Goal: Task Accomplishment & Management: Manage account settings

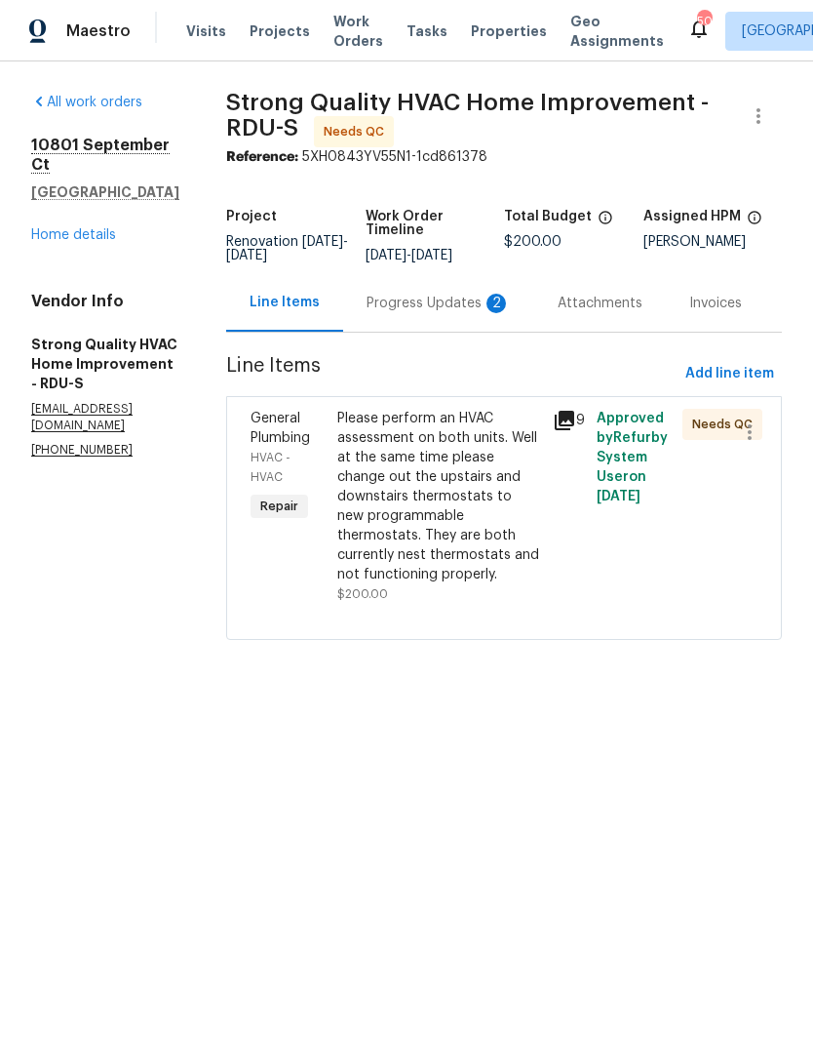
click at [458, 310] on div "Progress Updates 2" at bounding box center [439, 304] width 144 height 20
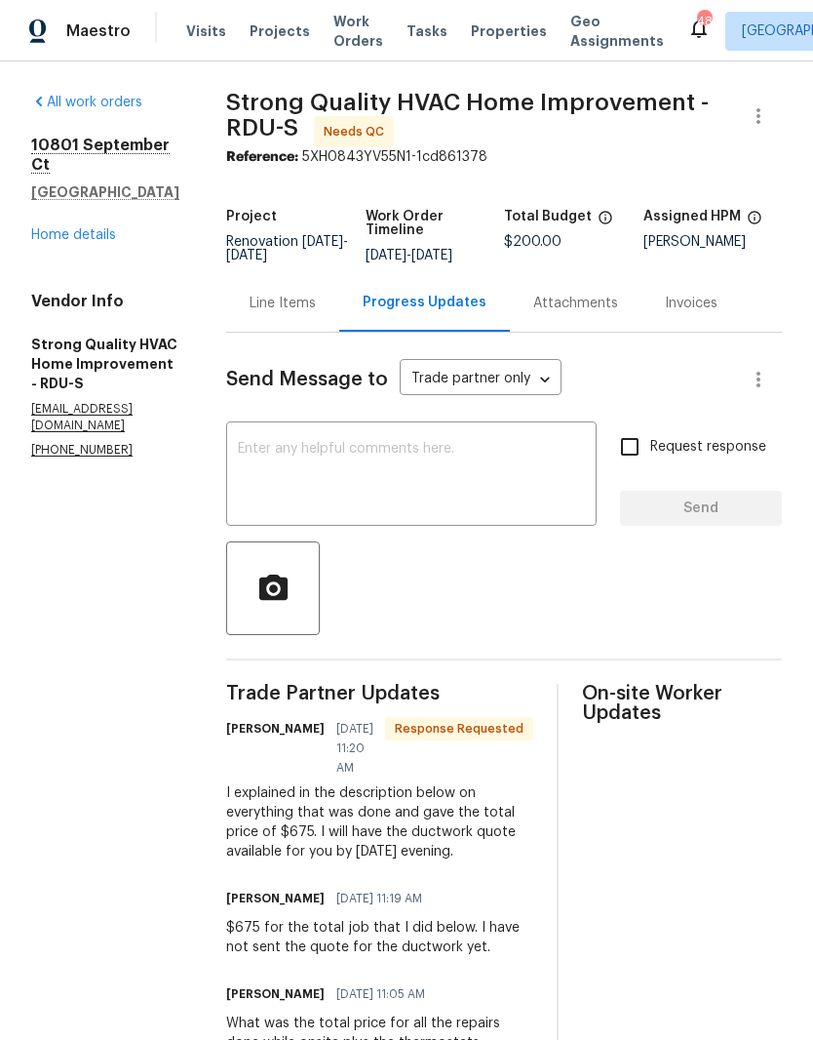
click at [286, 313] on div "Line Items" at bounding box center [283, 304] width 66 height 20
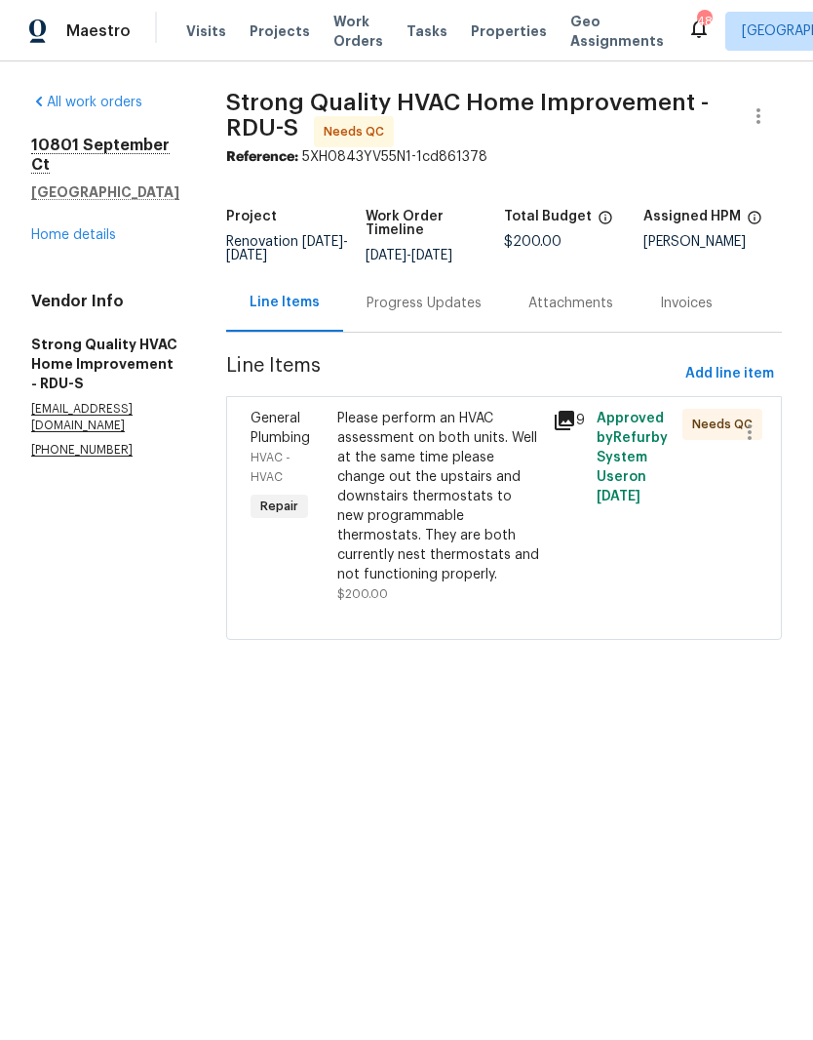
click at [397, 540] on div "Please perform an HVAC assessment on both units. Well at the same time please c…" at bounding box center [439, 497] width 205 height 176
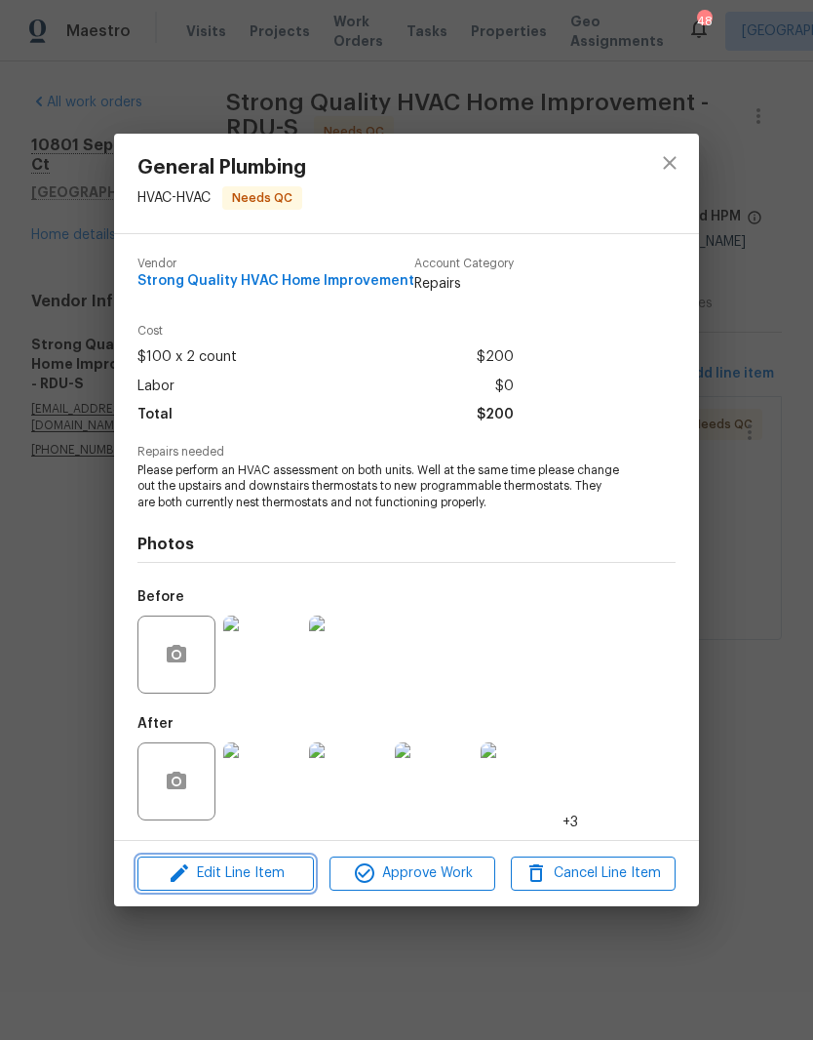
click at [206, 867] on span "Edit Line Item" at bounding box center [225, 873] width 165 height 24
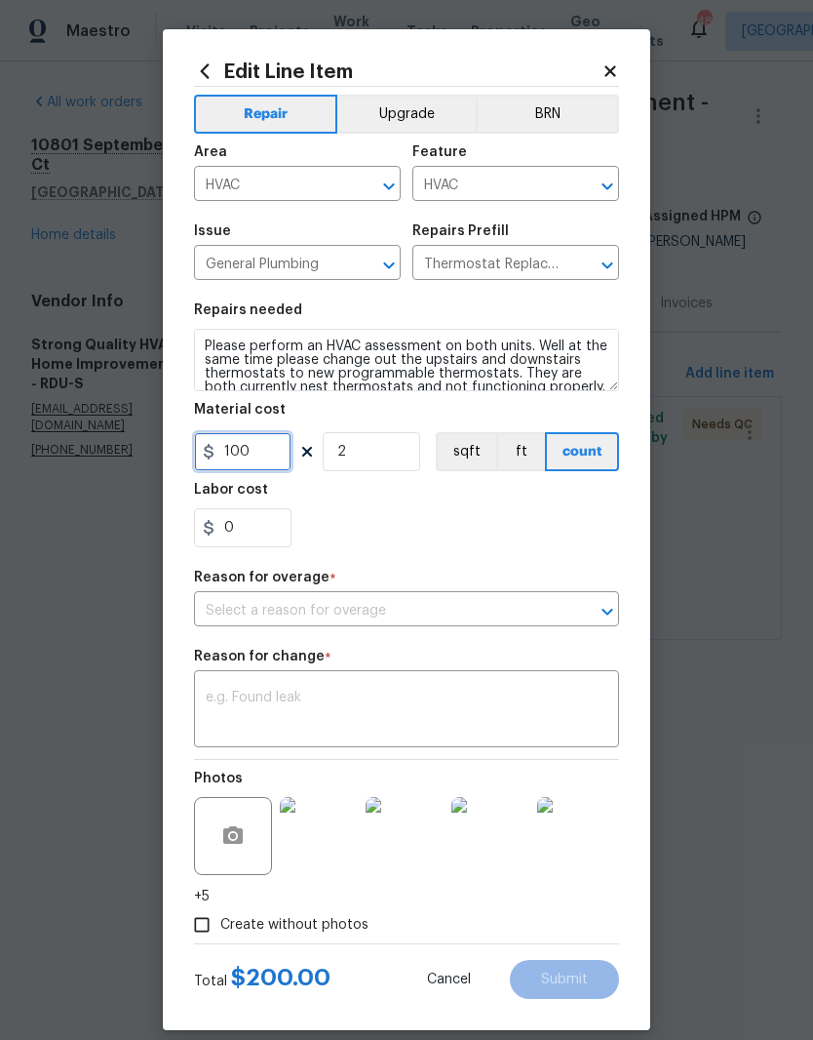
click at [259, 461] on input "100" at bounding box center [243, 451] width 98 height 39
type input "675"
click at [231, 601] on input "text" at bounding box center [379, 611] width 371 height 30
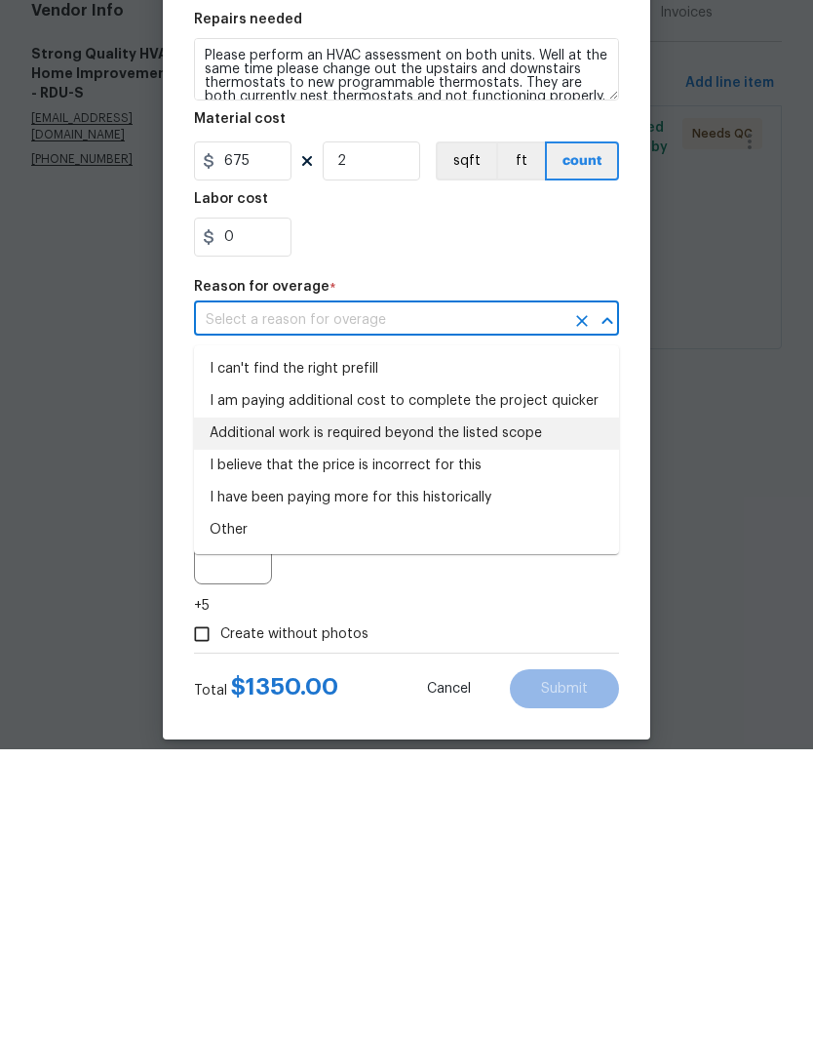
click at [231, 708] on li "Additional work is required beyond the listed scope" at bounding box center [406, 724] width 425 height 32
type input "Additional work is required beyond the listed scope"
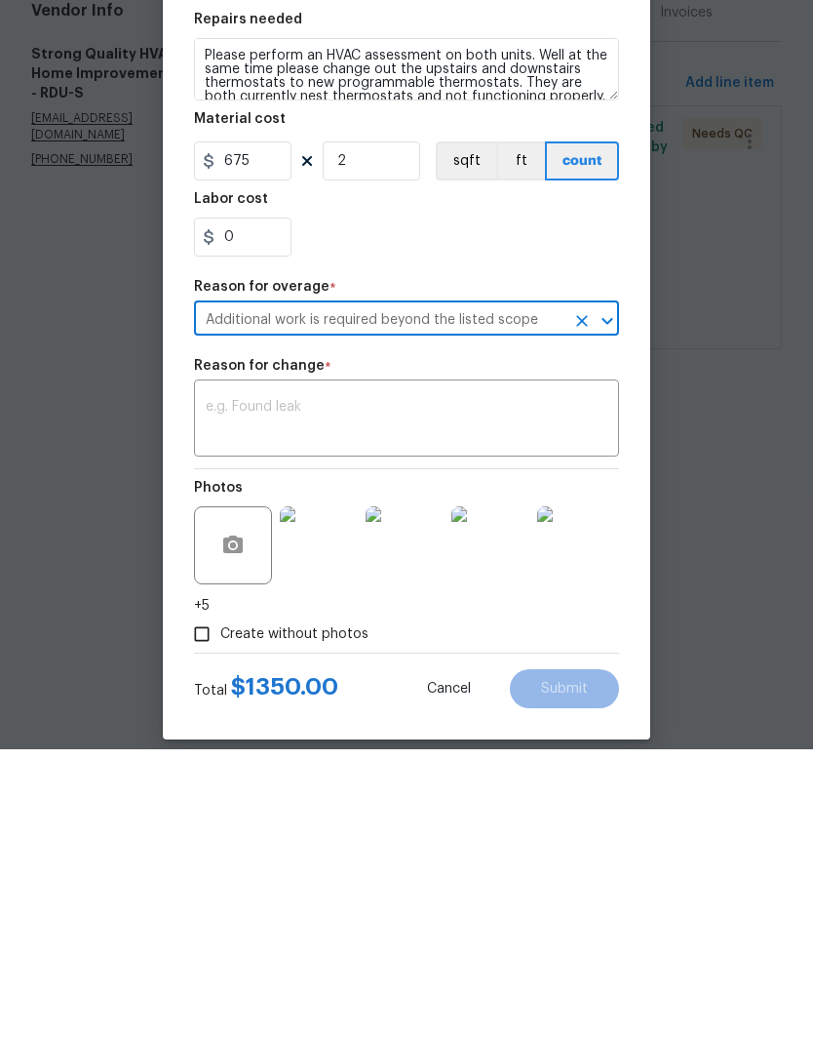
click at [210, 690] on textarea at bounding box center [407, 710] width 402 height 41
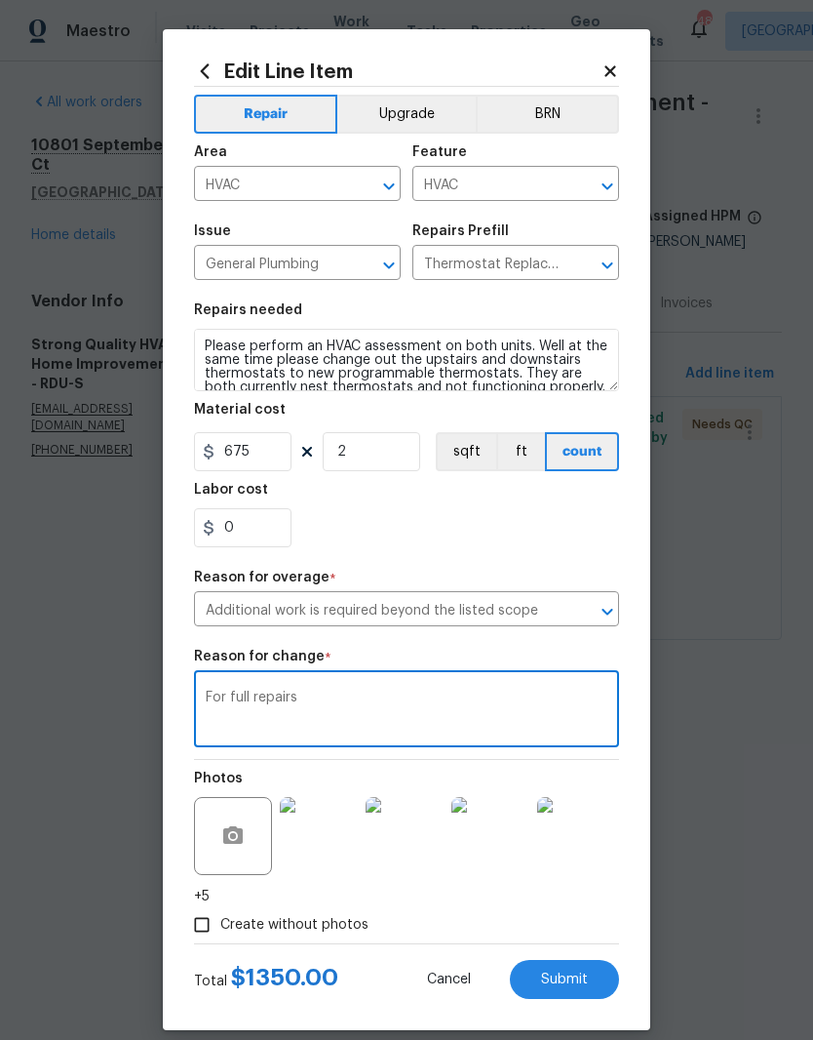
type textarea "For full repairs"
click at [595, 973] on button "Submit" at bounding box center [564, 979] width 109 height 39
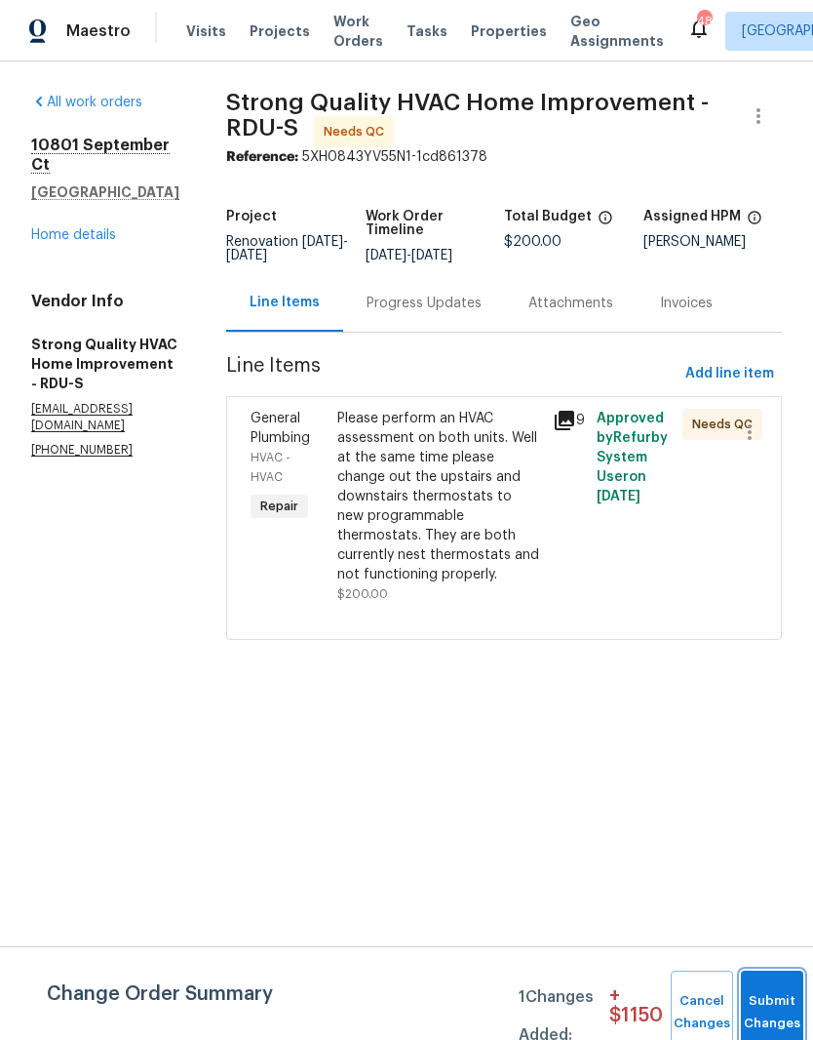
click at [769, 992] on button "Submit Changes" at bounding box center [772, 1012] width 62 height 84
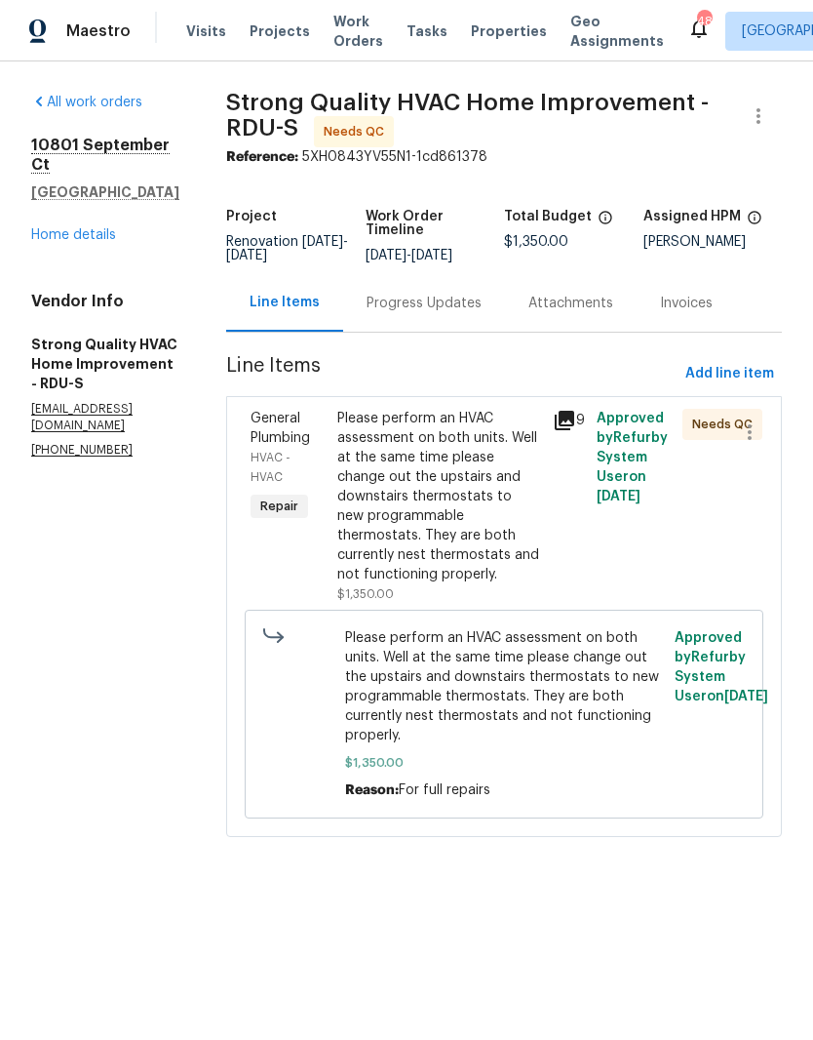
click at [393, 550] on div "Please perform an HVAC assessment on both units. Well at the same time please c…" at bounding box center [439, 497] width 205 height 176
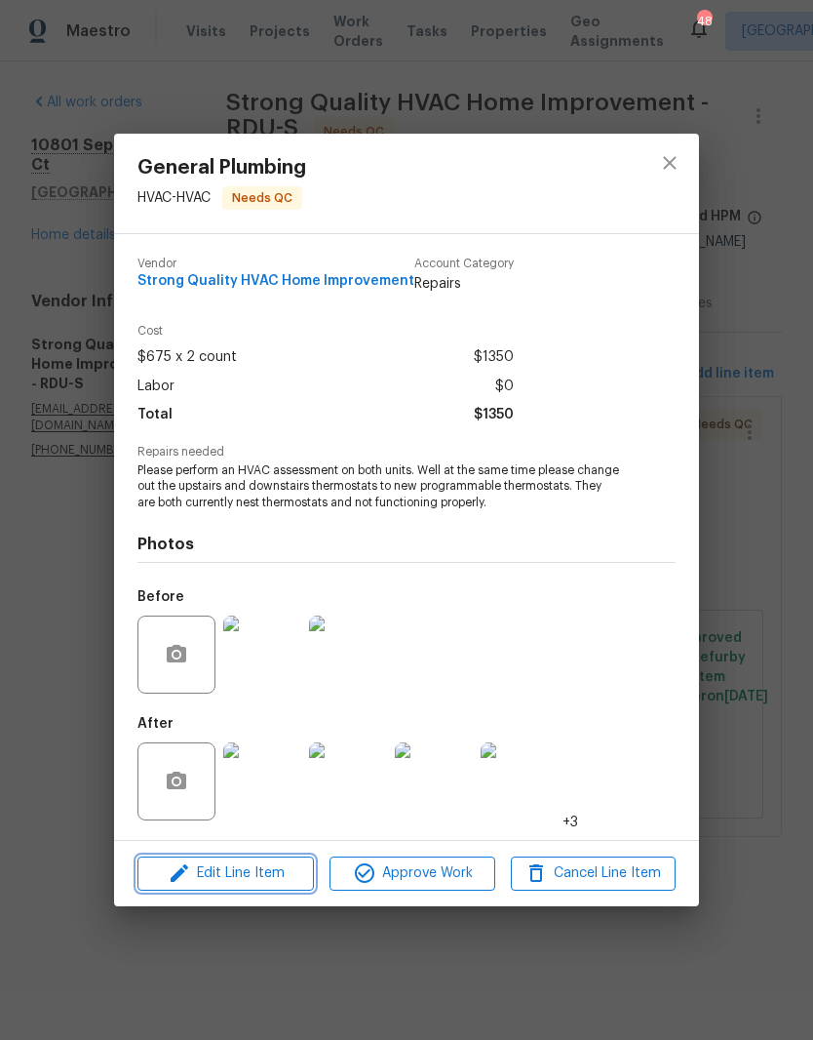
click at [204, 866] on span "Edit Line Item" at bounding box center [225, 873] width 165 height 24
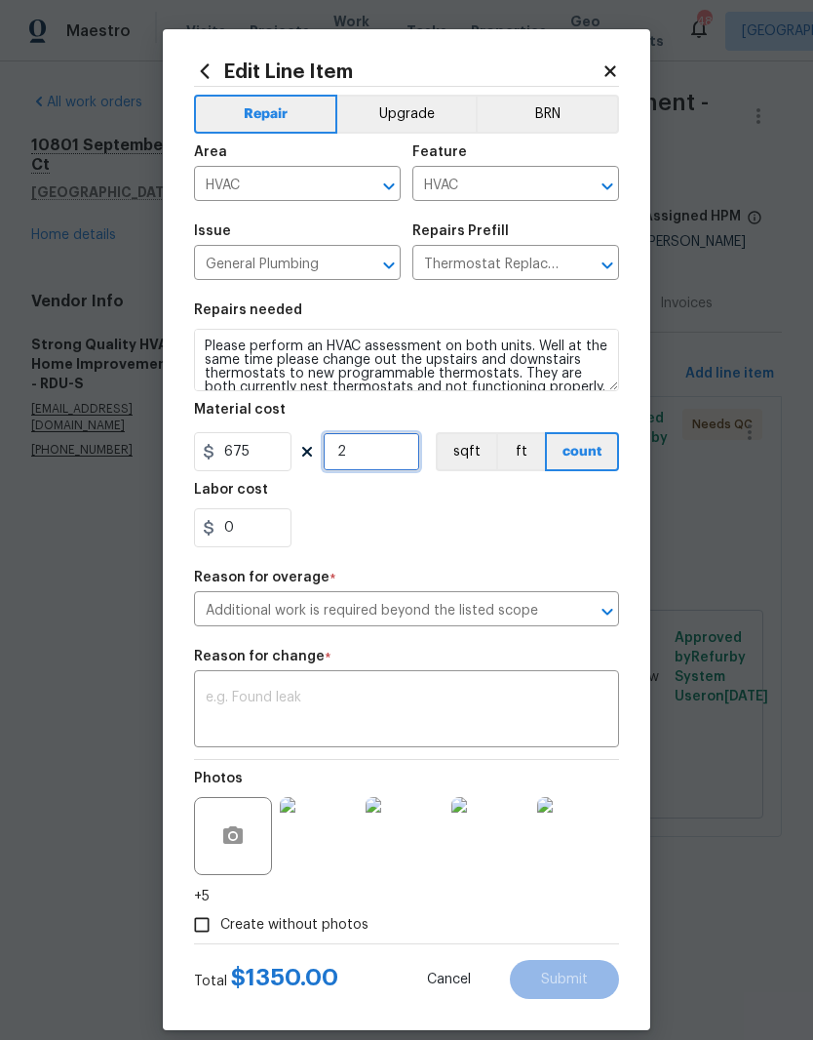
click at [352, 446] on input "2" at bounding box center [372, 451] width 98 height 39
type input "1"
click at [263, 594] on div "Reason for overage *" at bounding box center [406, 583] width 425 height 25
click at [228, 626] on input "Additional work is required beyond the listed scope" at bounding box center [379, 611] width 371 height 30
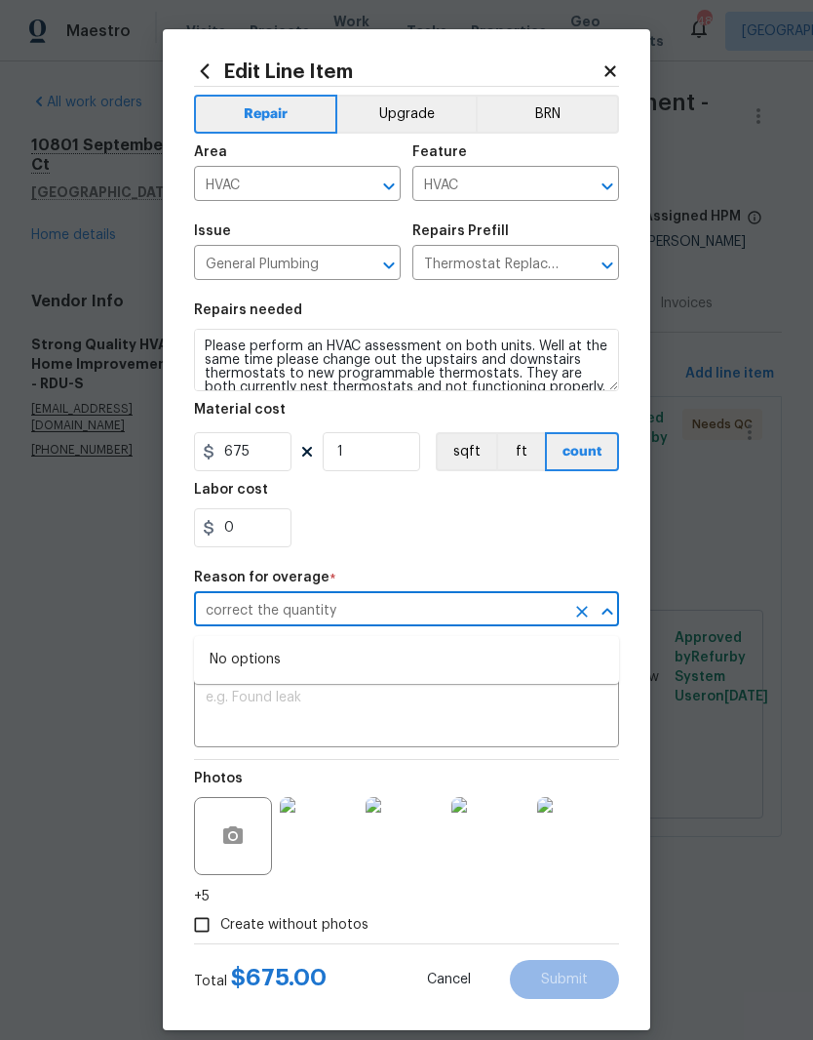
click at [366, 542] on div "0" at bounding box center [406, 527] width 425 height 39
type input "Additional work is required beyond the listed scope"
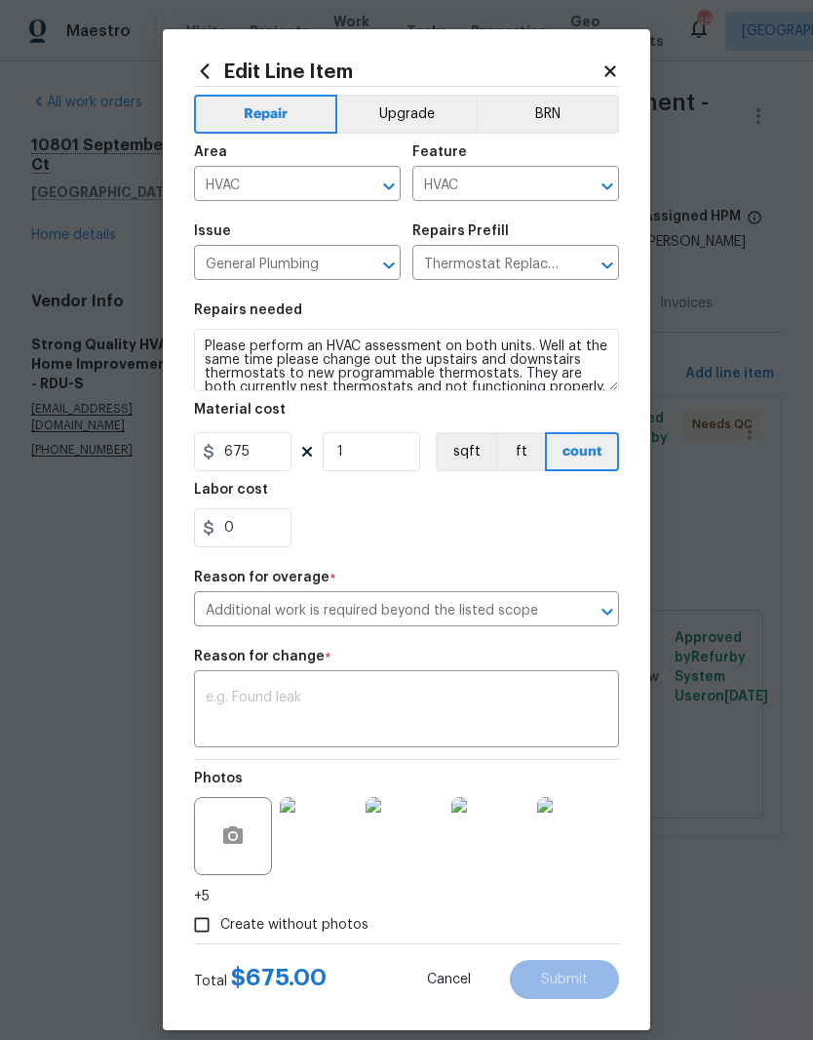
click at [236, 698] on textarea at bounding box center [407, 710] width 402 height 41
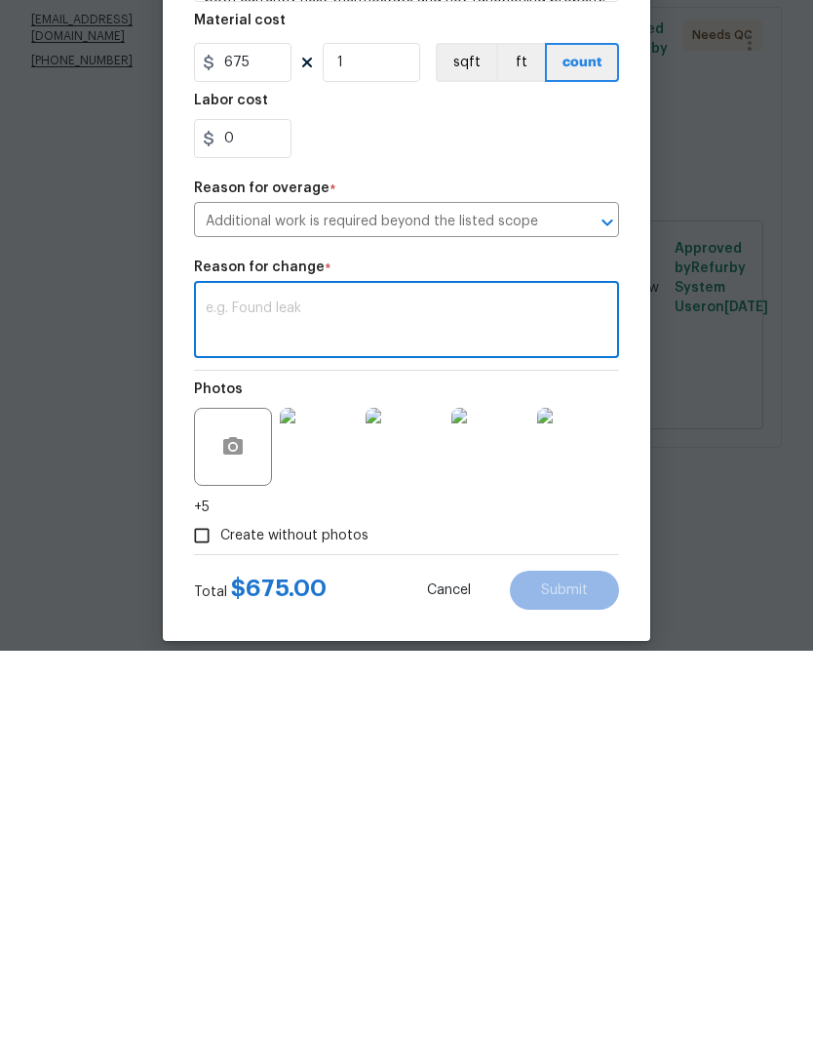
click at [260, 596] on input "Additional work is required beyond the listed scope" at bounding box center [379, 611] width 371 height 30
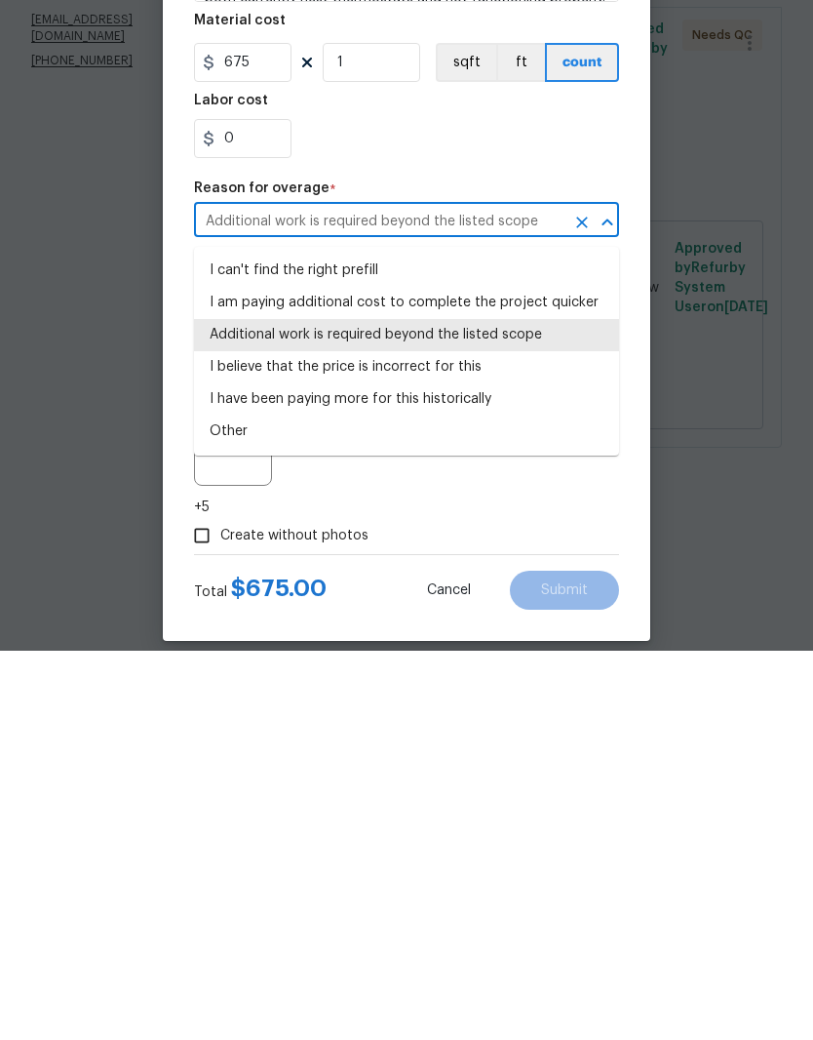
click at [397, 292] on section "Repairs needed Please perform an HVAC assessment on both units. Well at the sam…" at bounding box center [406, 425] width 425 height 267
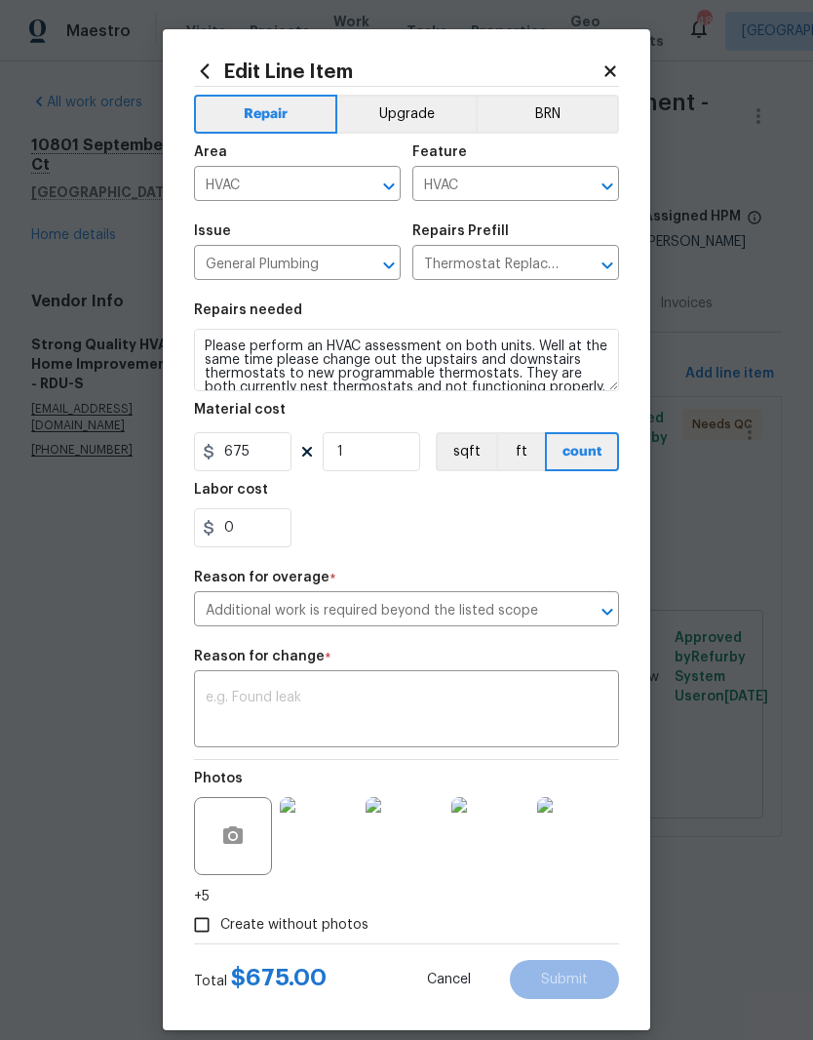
click at [248, 703] on textarea at bounding box center [407, 710] width 402 height 41
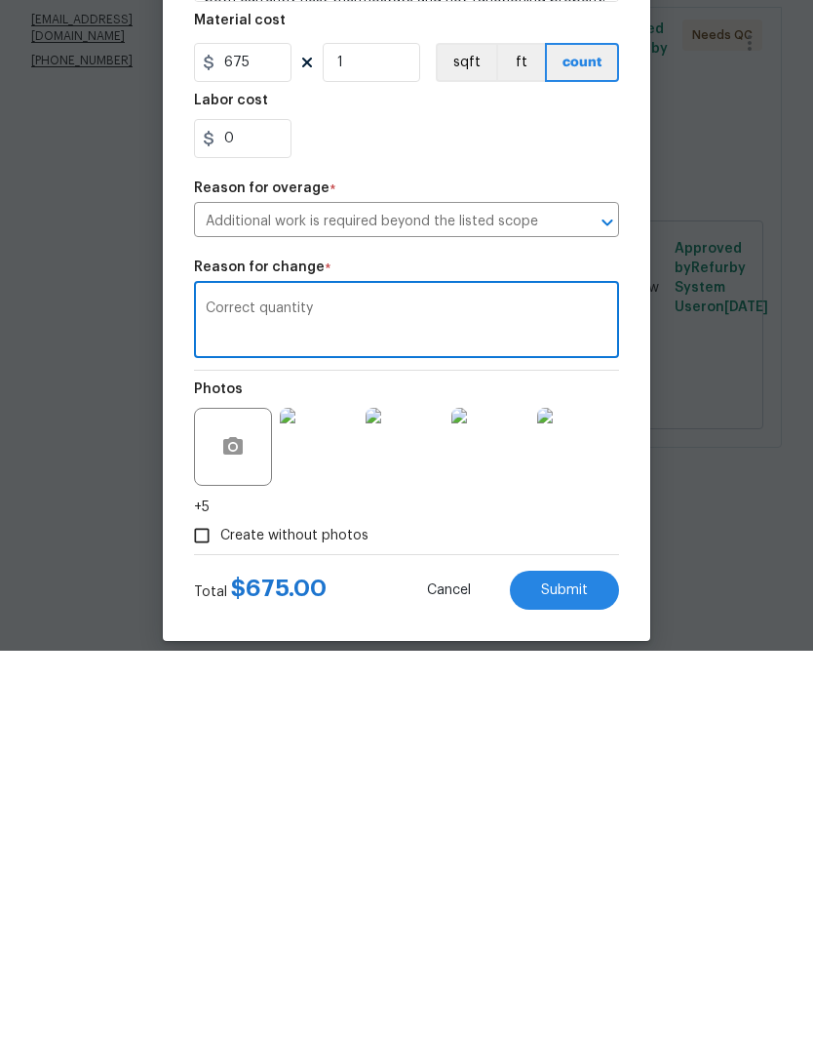
type textarea "Correct quantity"
click at [571, 972] on span "Submit" at bounding box center [564, 979] width 47 height 15
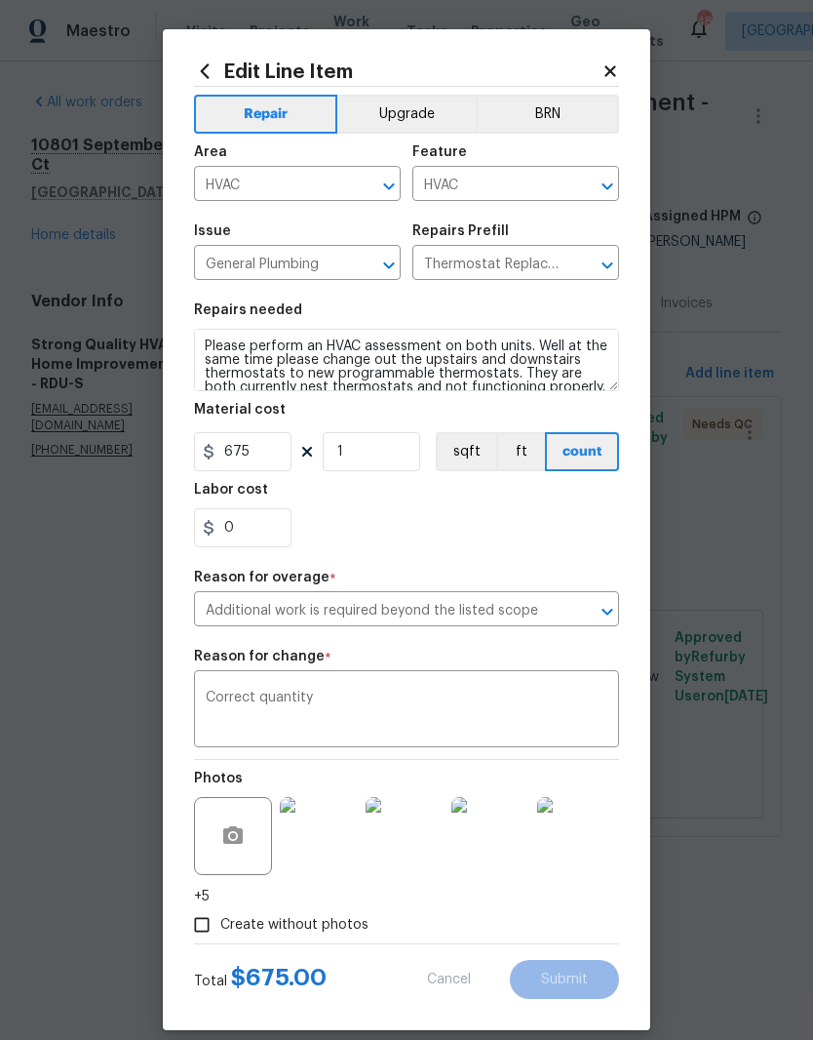
type input "2"
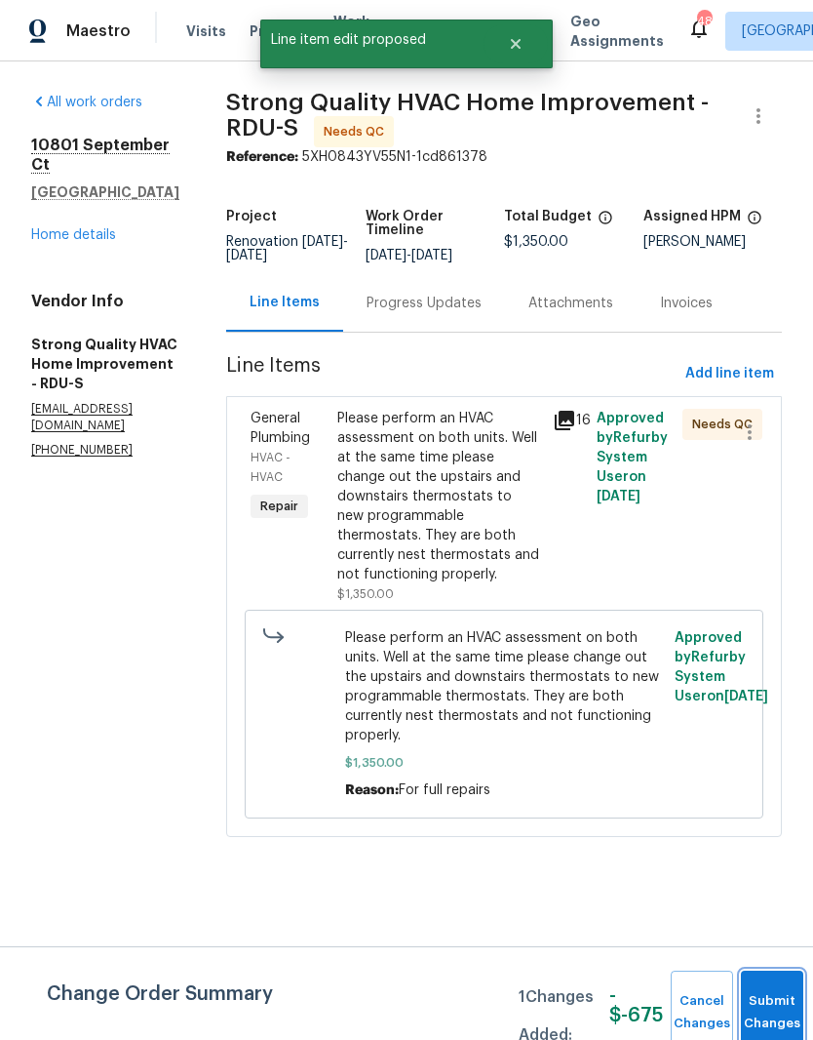
click at [763, 998] on button "Submit Changes" at bounding box center [772, 1012] width 62 height 84
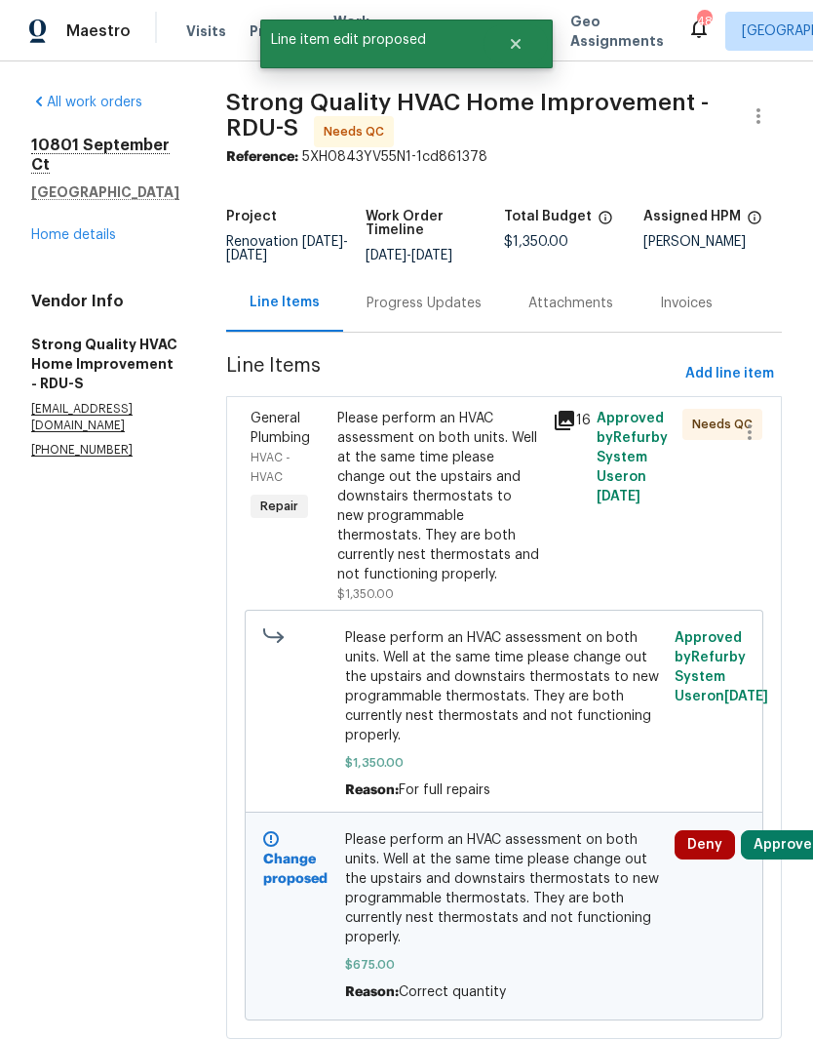
click at [770, 859] on button "Approve" at bounding box center [783, 844] width 84 height 29
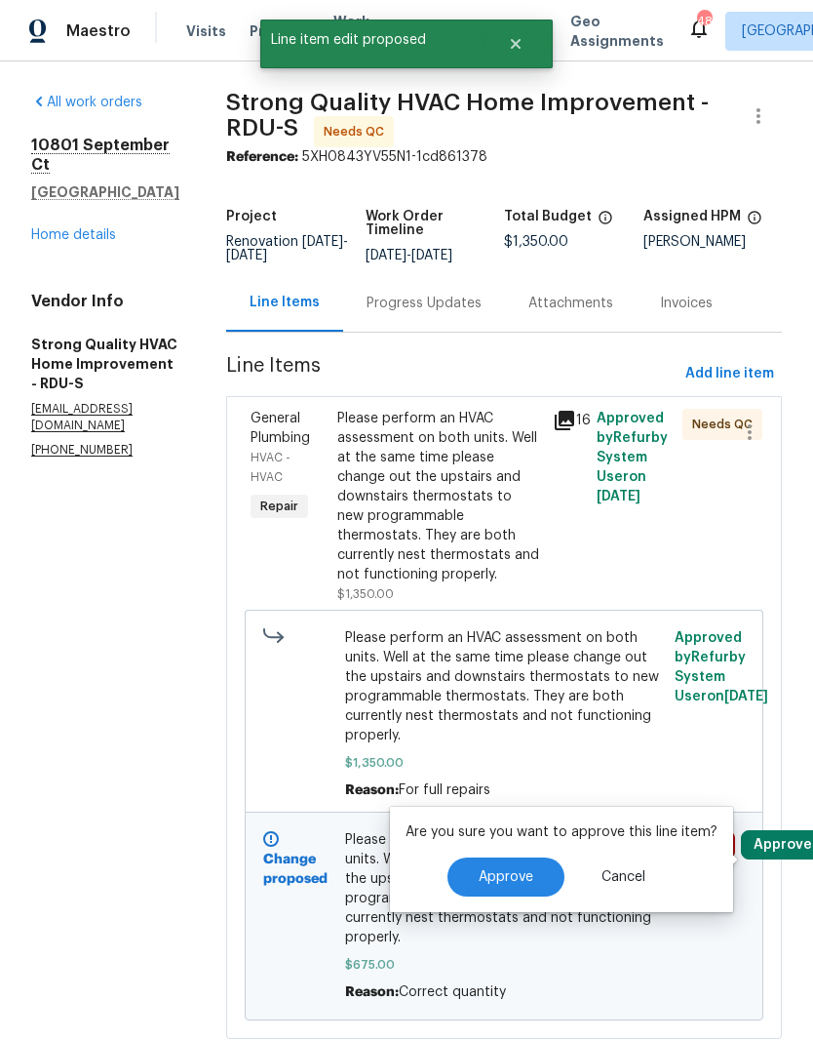
click at [532, 872] on button "Approve" at bounding box center [506, 876] width 117 height 39
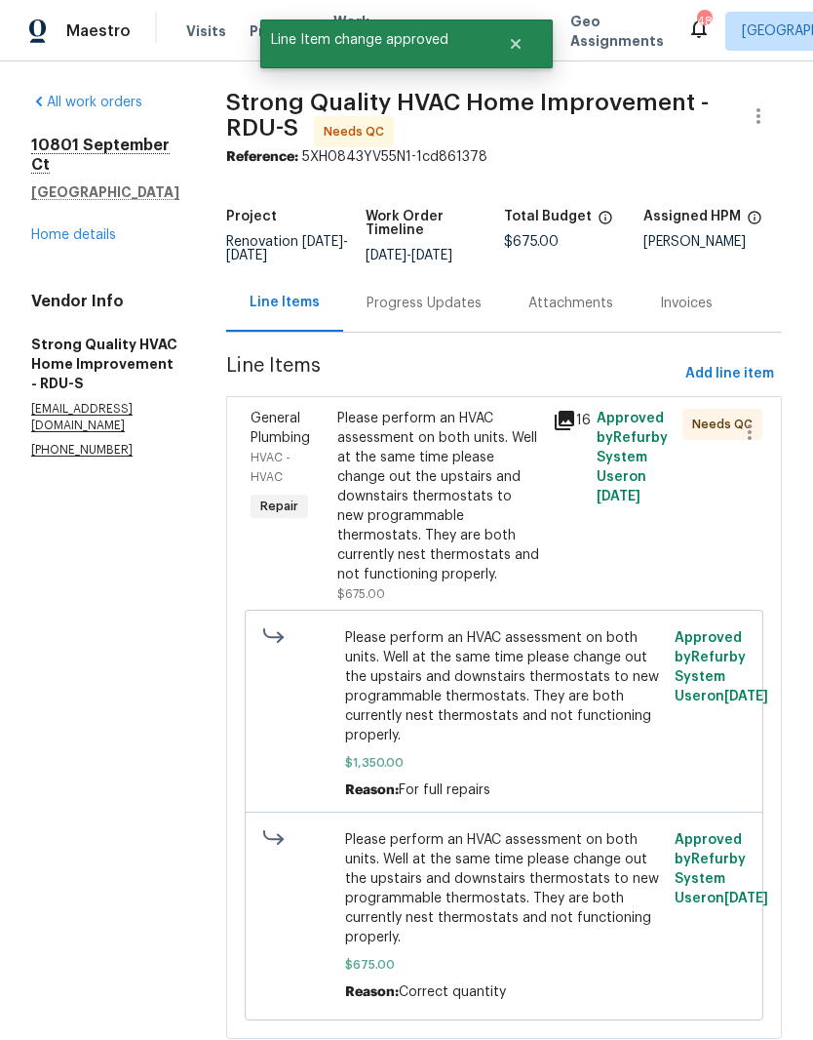
click at [539, 510] on div "Please perform an HVAC assessment on both units. Well at the same time please c…" at bounding box center [439, 497] width 205 height 176
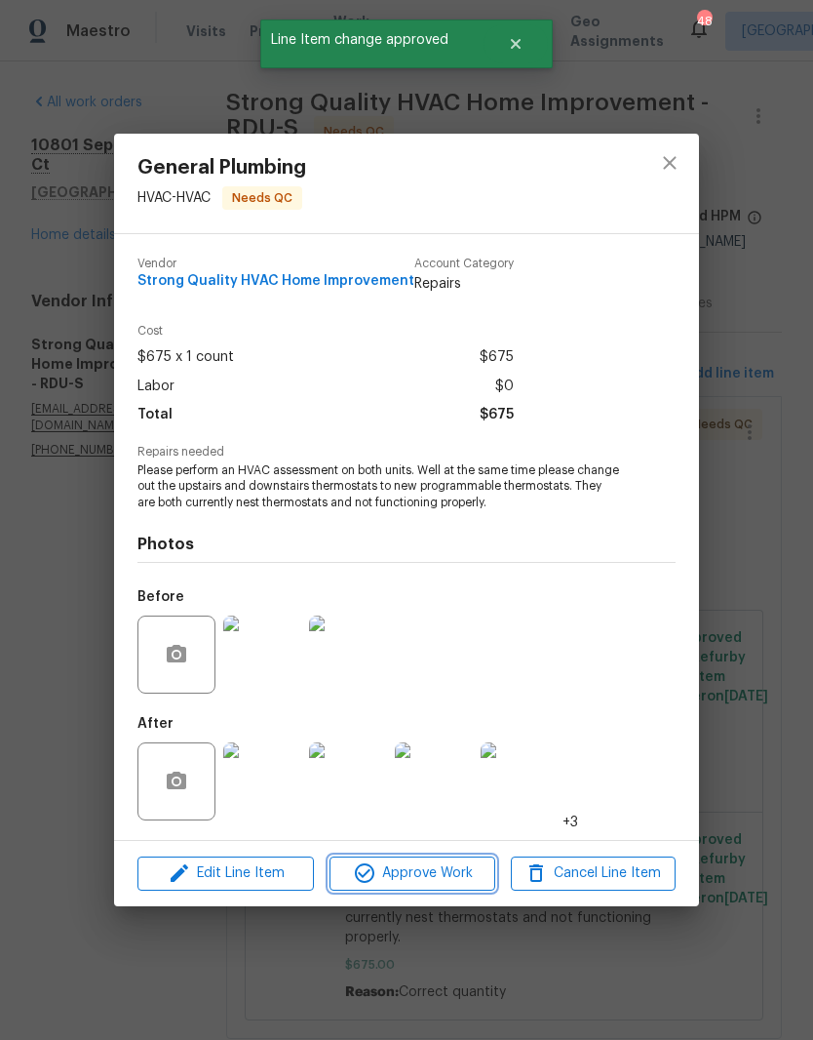
click at [384, 868] on span "Approve Work" at bounding box center [411, 873] width 153 height 24
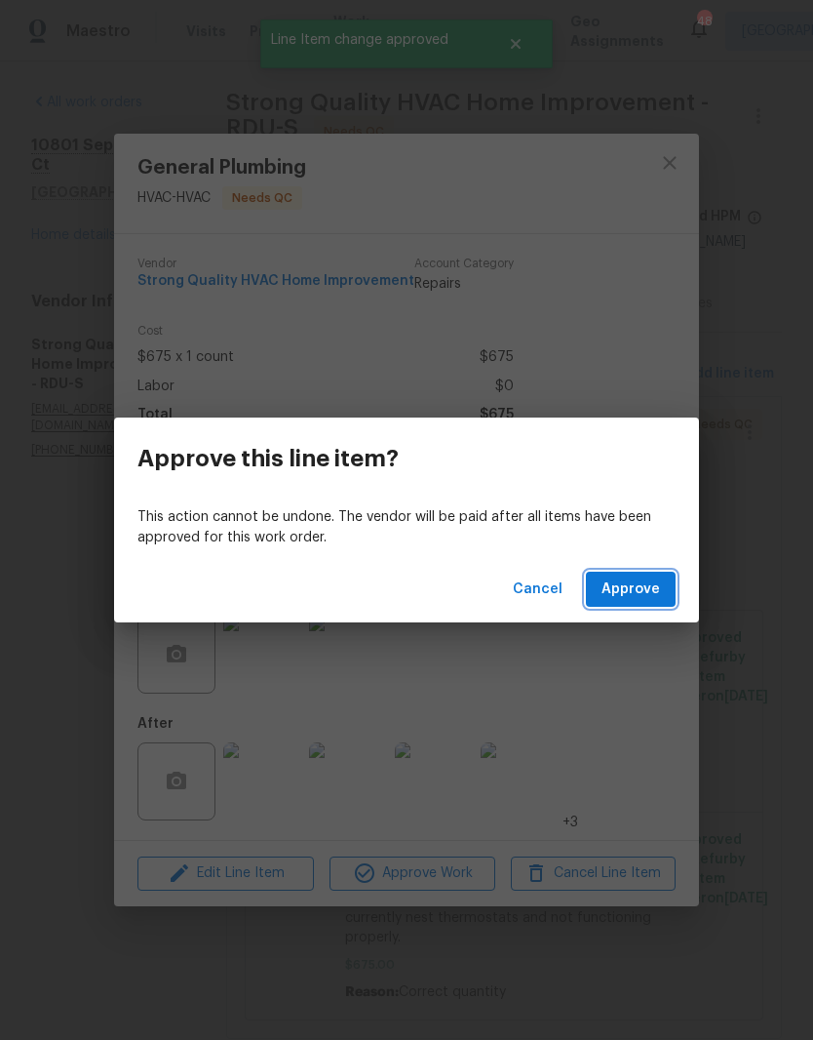
click at [639, 581] on span "Approve" at bounding box center [631, 589] width 59 height 24
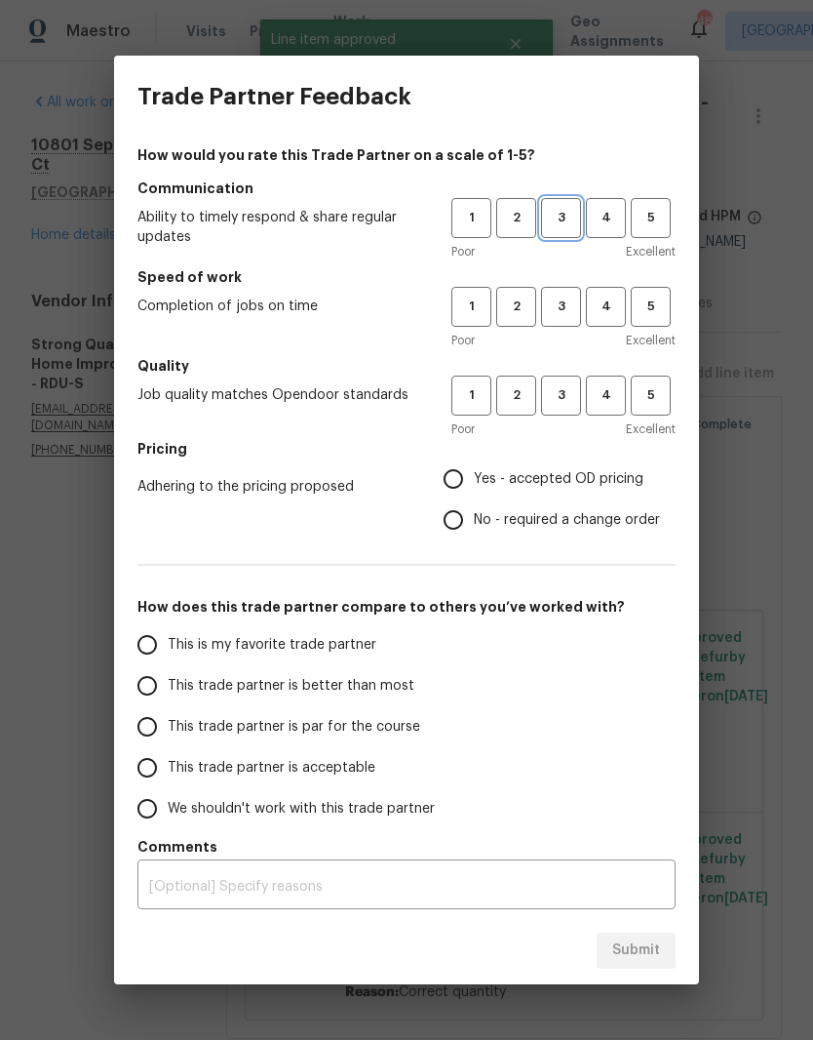
click at [564, 231] on button "3" at bounding box center [561, 218] width 40 height 40
click at [575, 321] on button "3" at bounding box center [561, 307] width 40 height 40
click at [580, 410] on button "3" at bounding box center [561, 395] width 40 height 40
click at [601, 309] on span "4" at bounding box center [606, 307] width 36 height 22
click at [556, 475] on span "Yes - accepted OD pricing" at bounding box center [559, 479] width 170 height 20
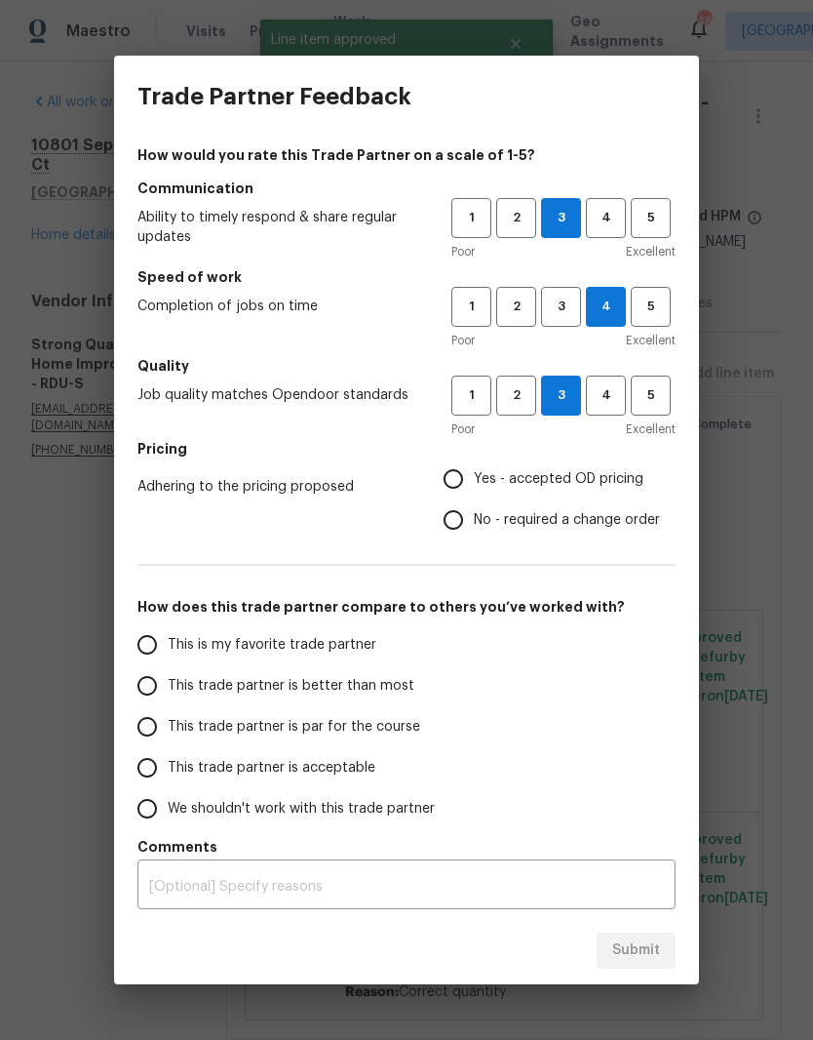
click at [474, 475] on input "Yes - accepted OD pricing" at bounding box center [453, 478] width 41 height 41
radio input "true"
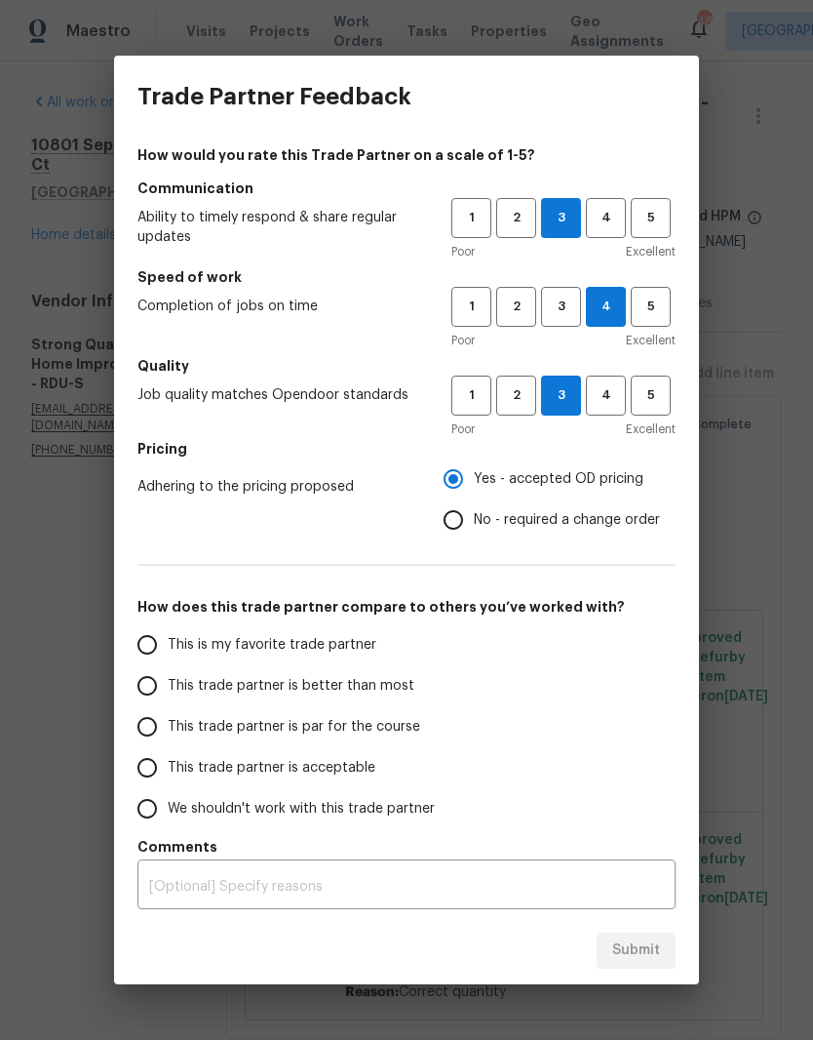
click at [136, 721] on input "This trade partner is par for the course" at bounding box center [147, 726] width 41 height 41
click at [641, 952] on span "Submit" at bounding box center [636, 950] width 48 height 24
radio input "true"
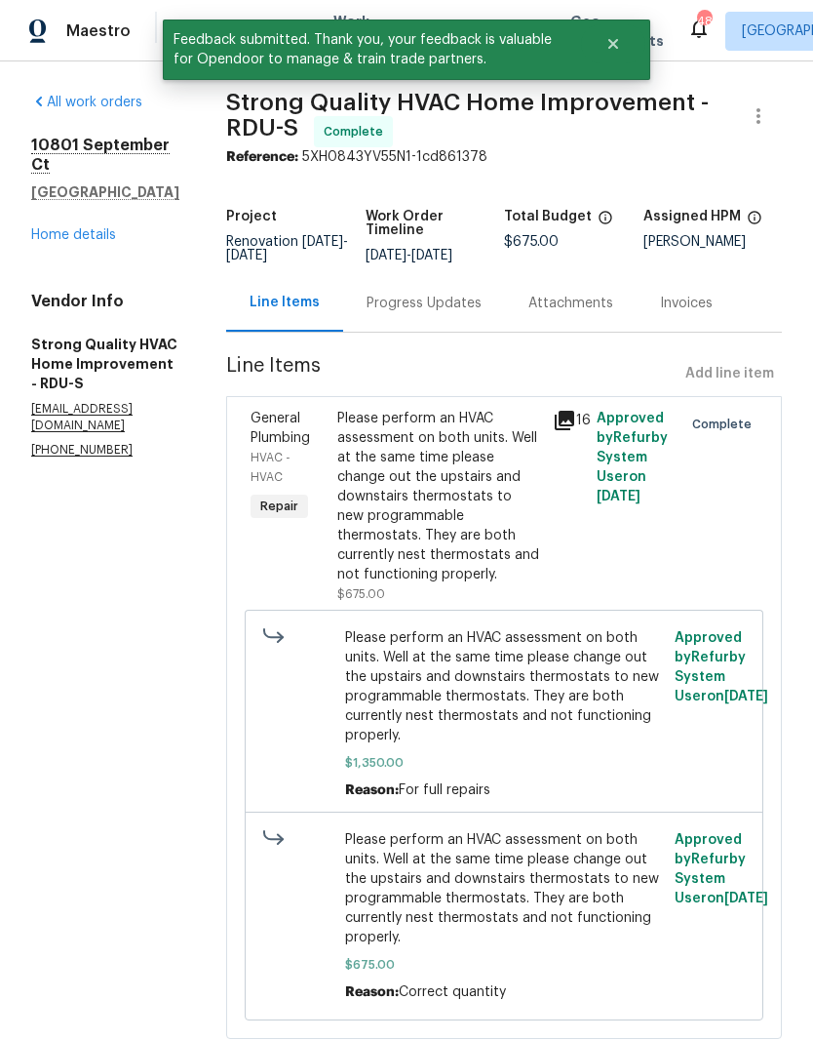
click at [74, 228] on link "Home details" at bounding box center [73, 235] width 85 height 14
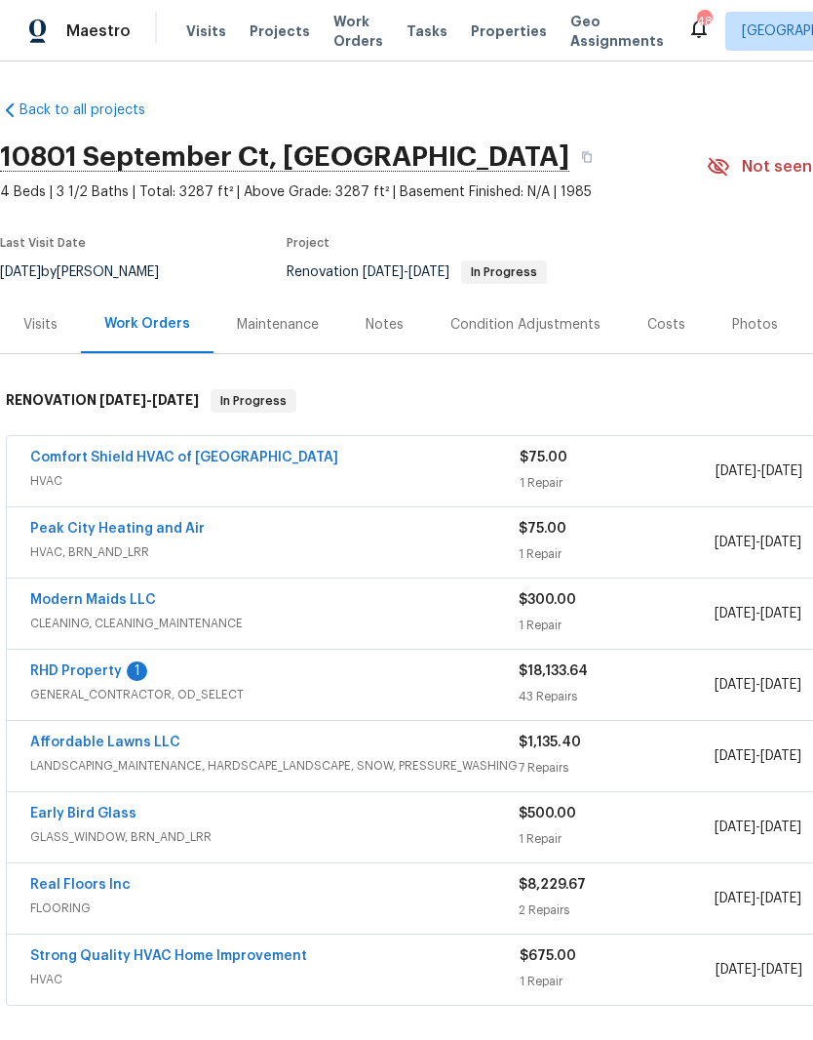
click at [81, 672] on link "RHD Property" at bounding box center [76, 671] width 92 height 14
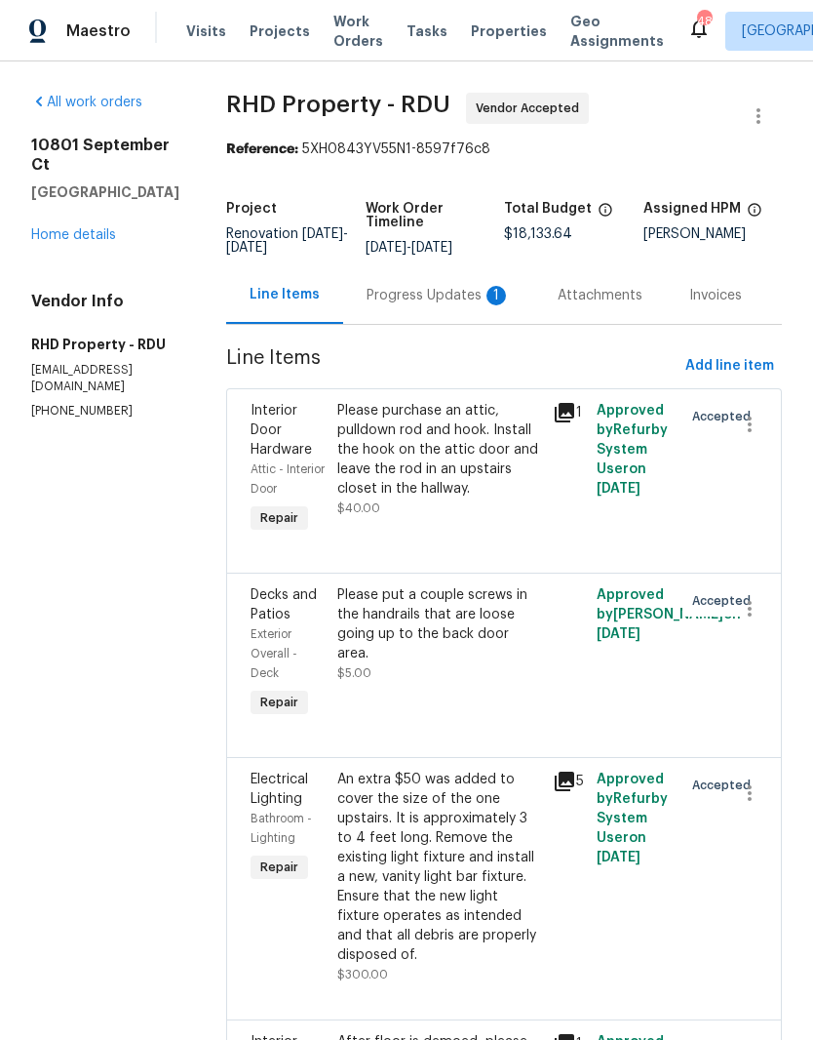
click at [457, 302] on div "Progress Updates 1" at bounding box center [439, 296] width 144 height 20
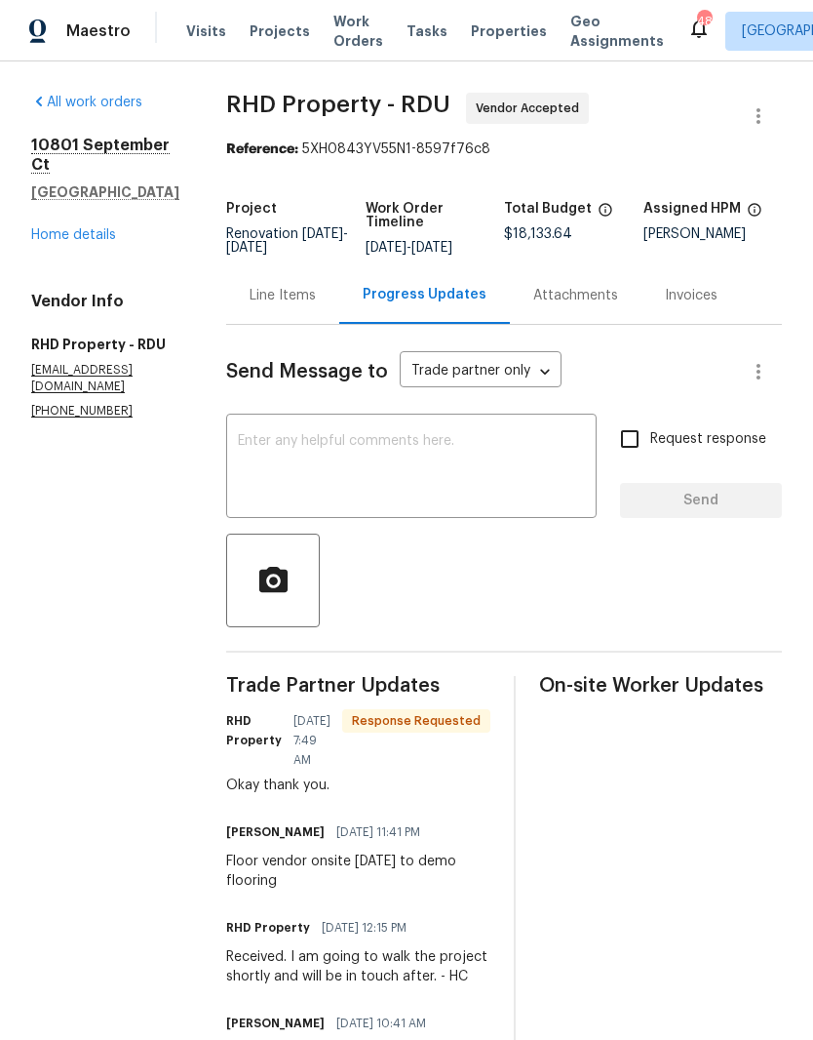
click at [56, 228] on link "Home details" at bounding box center [73, 235] width 85 height 14
